Goal: Transaction & Acquisition: Purchase product/service

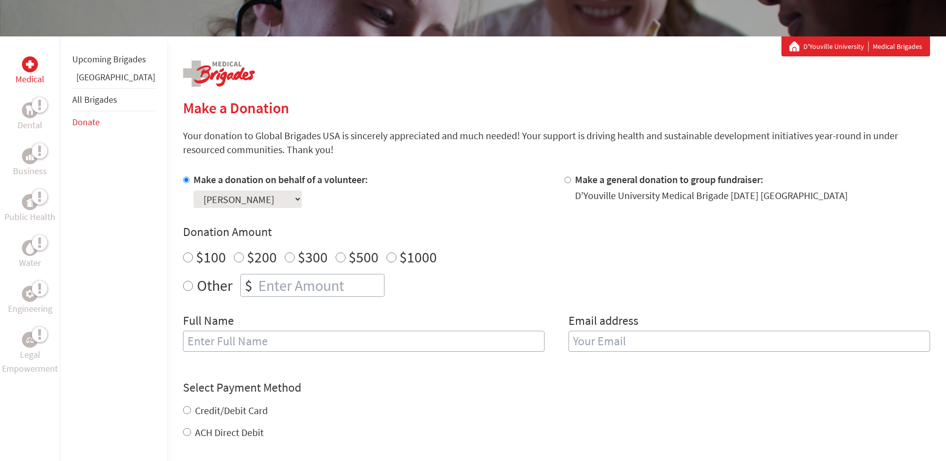
radio input "true"
click at [256, 282] on input "number" at bounding box center [320, 285] width 128 height 22
type input "150"
click at [232, 344] on input "text" at bounding box center [364, 341] width 362 height 21
type input "[PERSON_NAME]"
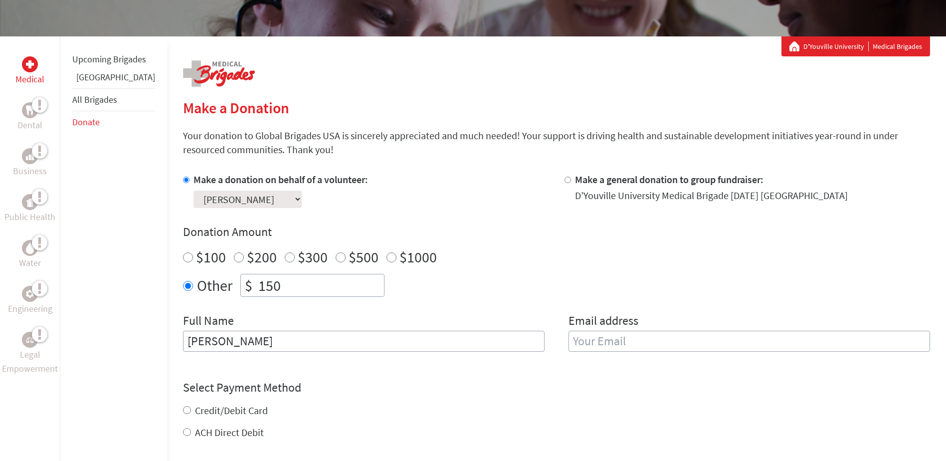
click at [623, 344] on input "email" at bounding box center [750, 341] width 362 height 21
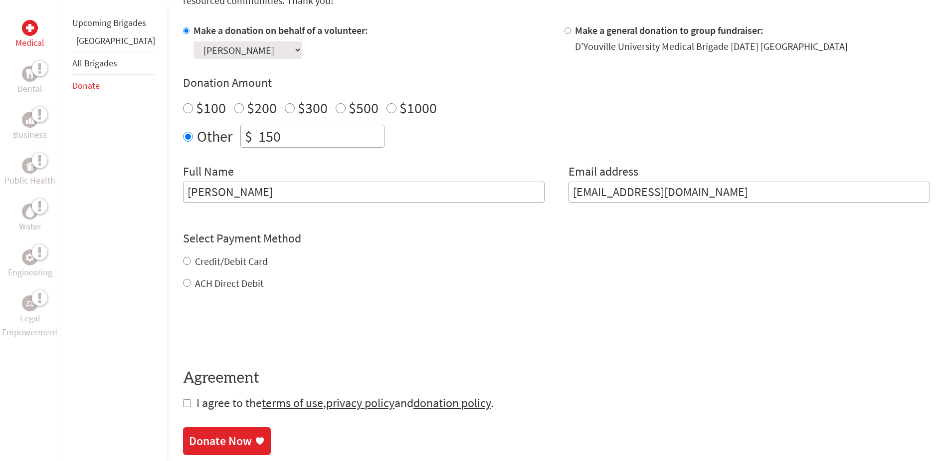
scroll to position [299, 0]
type input "[EMAIL_ADDRESS][DOMAIN_NAME]"
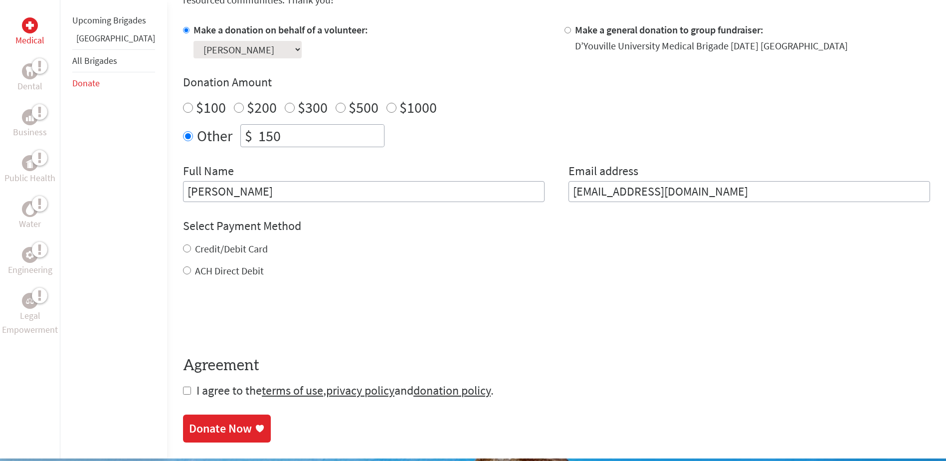
click at [183, 262] on div "Credit/Debit Card ACH Direct Debit" at bounding box center [556, 260] width 747 height 36
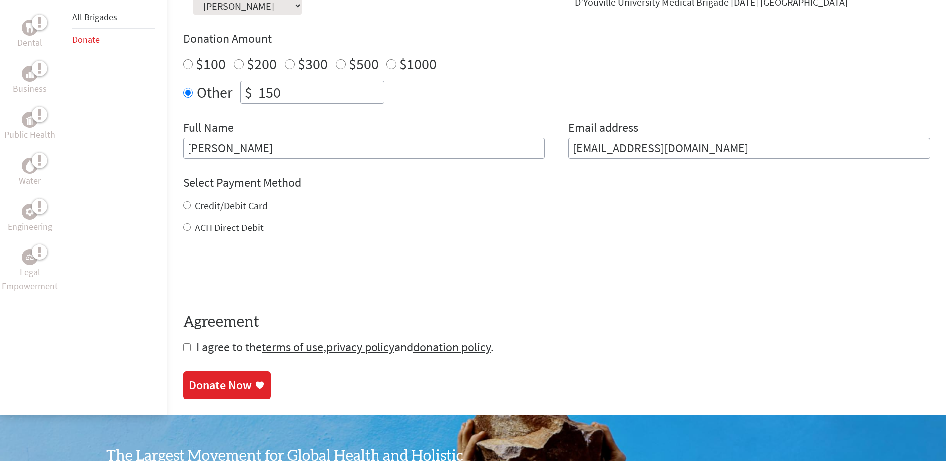
scroll to position [399, 0]
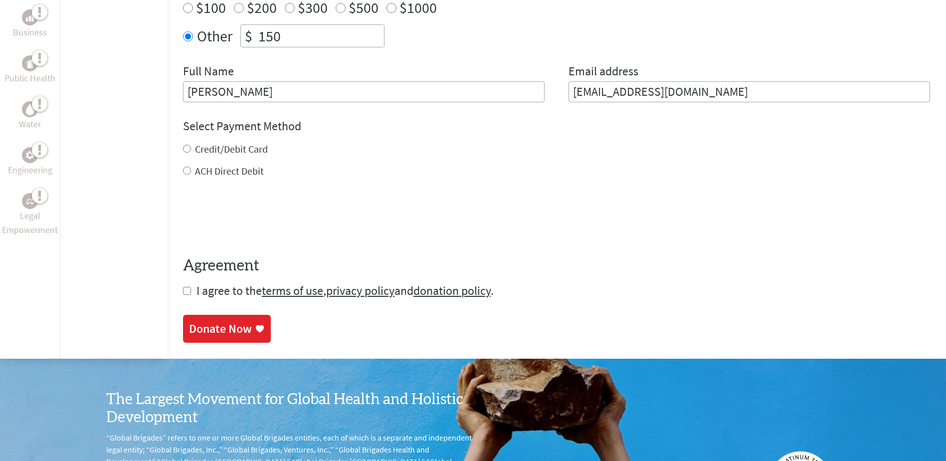
click at [183, 148] on input "Credit/Debit Card" at bounding box center [187, 149] width 8 height 8
radio input "true"
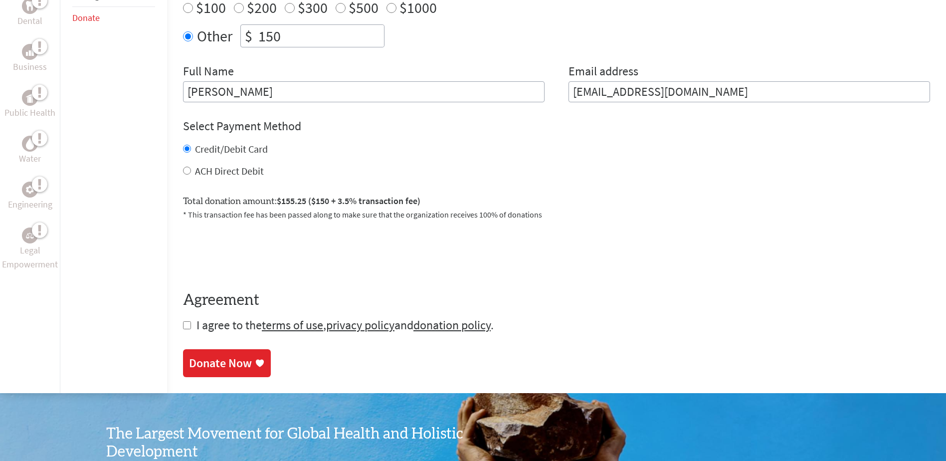
click at [183, 325] on input "checkbox" at bounding box center [187, 325] width 8 height 8
checkbox input "true"
click at [193, 360] on div "Donate Now" at bounding box center [220, 364] width 63 height 16
